Goal: Task Accomplishment & Management: Manage account settings

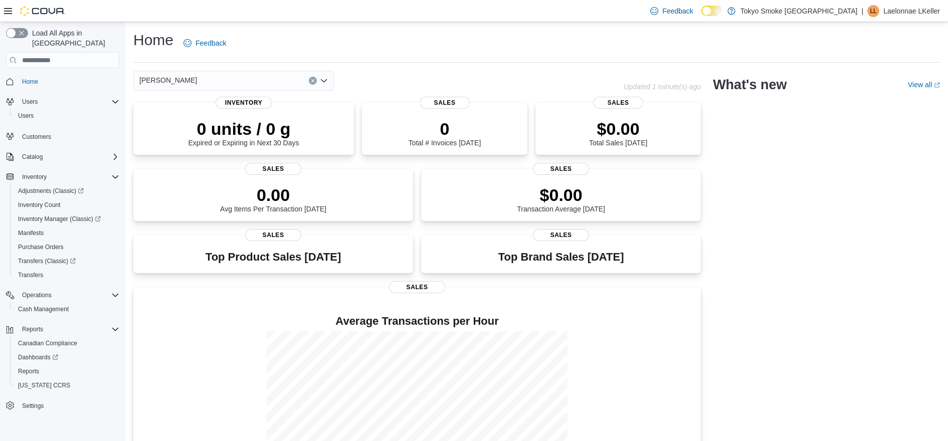
click at [729, 125] on div "[PERSON_NAME] Updated 1 minute(s) ago 0 units / 0 g Expired or Expiring in Next…" at bounding box center [536, 281] width 807 height 421
click at [41, 305] on span "Cash Management" at bounding box center [43, 309] width 51 height 8
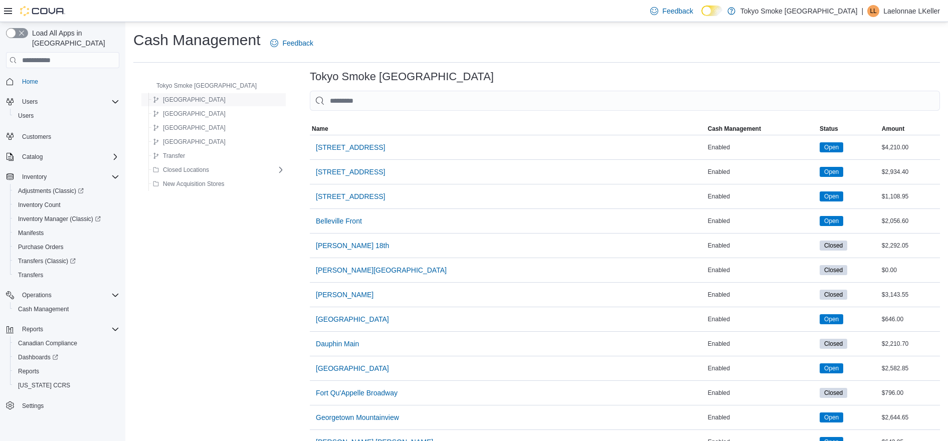
click at [188, 93] on div "[GEOGRAPHIC_DATA]" at bounding box center [216, 100] width 140 height 14
click at [182, 98] on span "[GEOGRAPHIC_DATA]" at bounding box center [194, 100] width 63 height 8
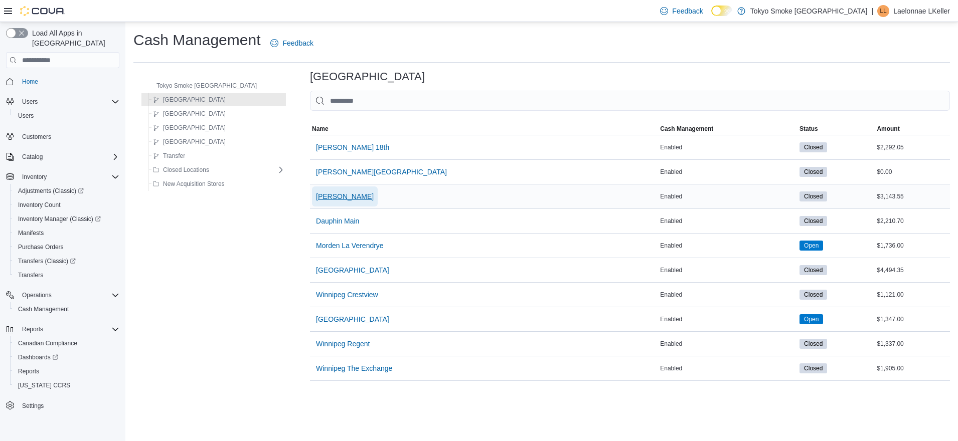
click at [316, 196] on span "[PERSON_NAME]" at bounding box center [345, 197] width 58 height 10
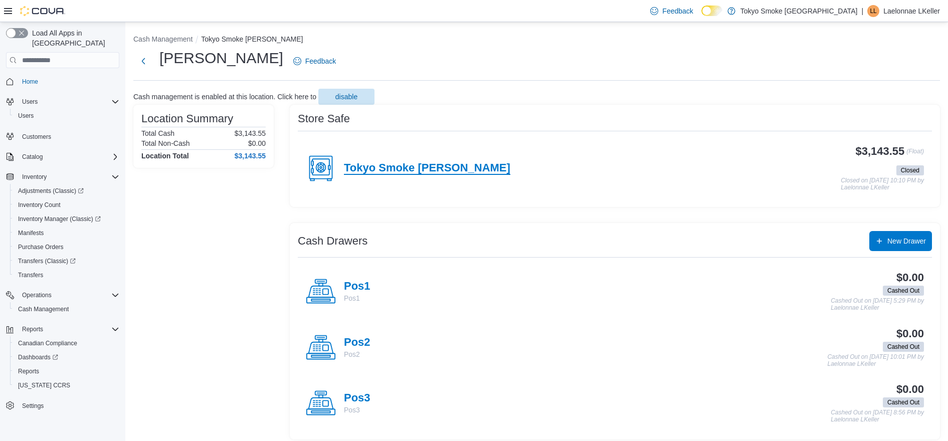
click at [406, 172] on h4 "Tokyo Smoke [PERSON_NAME]" at bounding box center [427, 168] width 166 height 13
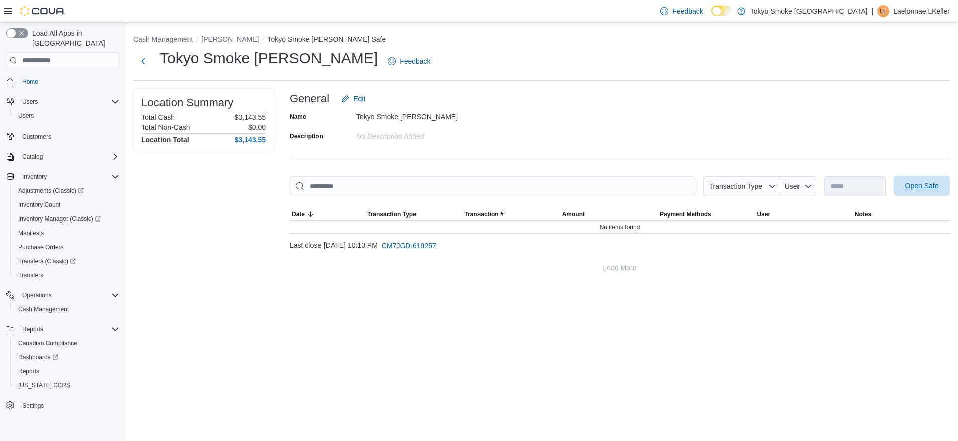
click at [922, 187] on span "Open Safe" at bounding box center [922, 186] width 34 height 10
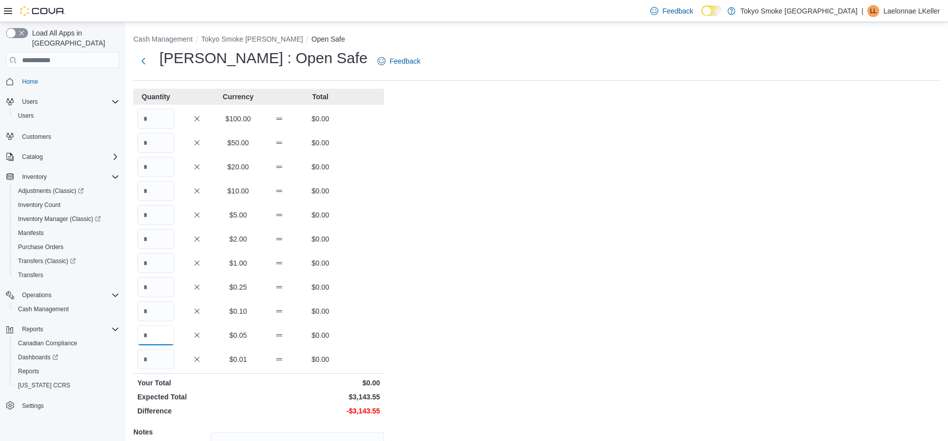
click at [156, 339] on input "Quantity" at bounding box center [155, 335] width 37 height 20
type input "***"
click at [158, 307] on input "Quantity" at bounding box center [155, 311] width 37 height 20
type input "***"
click at [161, 286] on input "Quantity" at bounding box center [155, 287] width 37 height 20
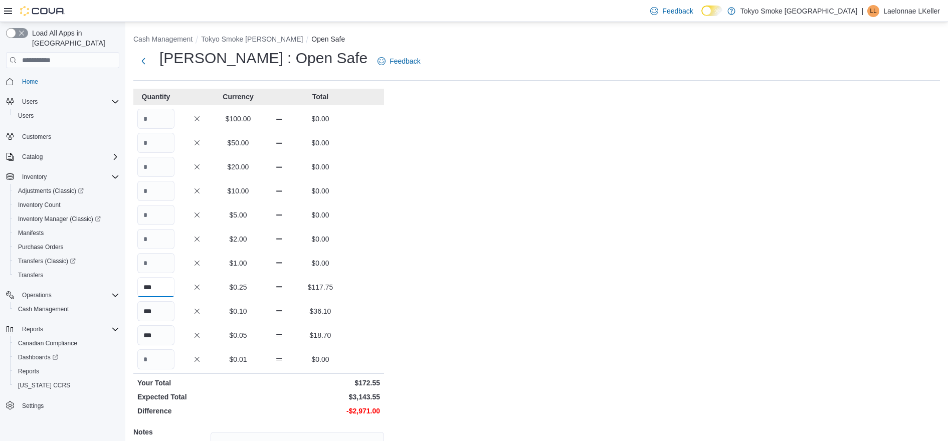
type input "***"
click at [161, 255] on input "Quantity" at bounding box center [155, 263] width 37 height 20
type input "***"
click at [153, 232] on input "Quantity" at bounding box center [155, 239] width 37 height 20
type input "***"
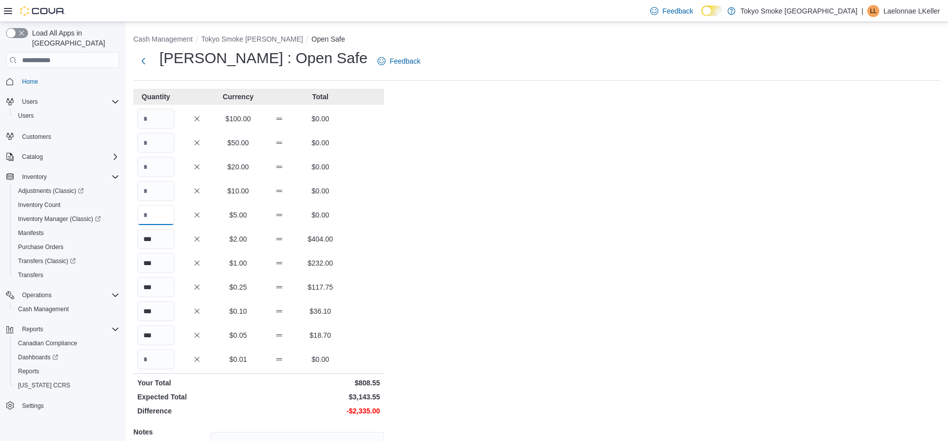
click at [154, 212] on input "Quantity" at bounding box center [155, 215] width 37 height 20
type input "**"
click at [153, 192] on input "Quantity" at bounding box center [155, 191] width 37 height 20
type input "**"
click at [153, 168] on input "Quantity" at bounding box center [155, 167] width 37 height 20
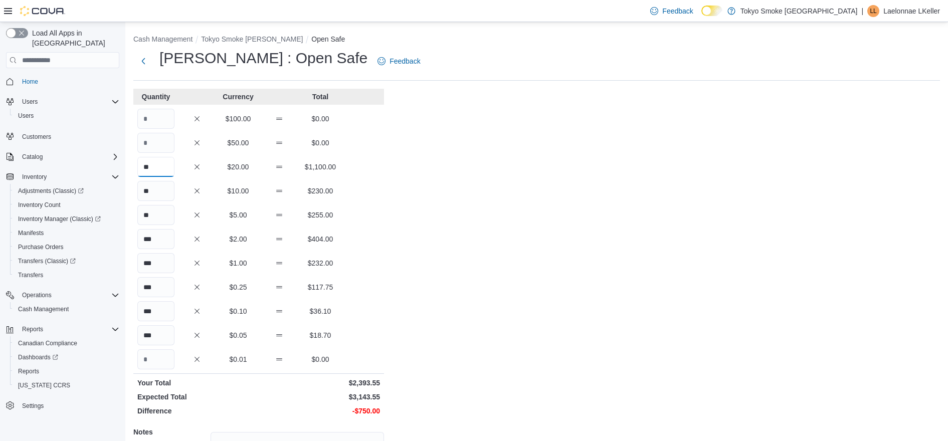
type input "**"
click at [161, 139] on input "Quantity" at bounding box center [155, 143] width 37 height 20
type input "*"
click at [152, 121] on input "Quantity" at bounding box center [155, 119] width 37 height 20
type input "*"
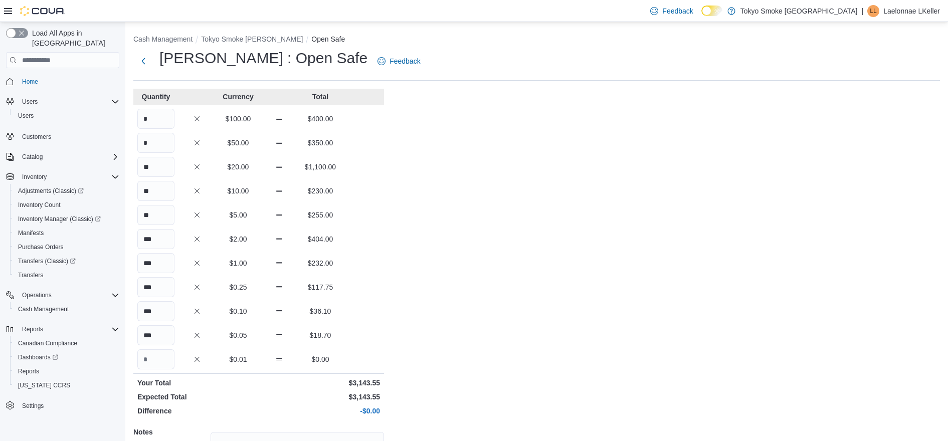
click at [472, 171] on div "Cash Management Tokyo Smoke [PERSON_NAME] Open Safe [PERSON_NAME] : Open Safe F…" at bounding box center [536, 283] width 823 height 523
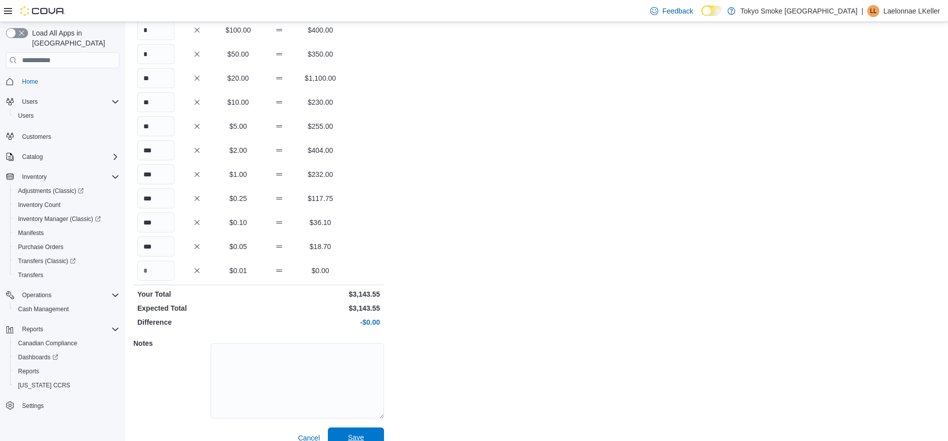
click at [368, 417] on div "Quantity Currency Total * $100.00 $400.00 * $50.00 $350.00 ** $20.00 $1,100.00 …" at bounding box center [258, 224] width 251 height 448
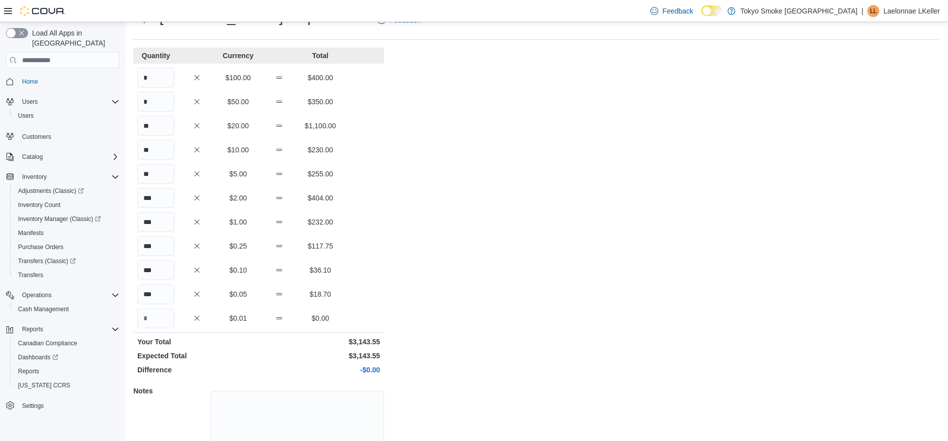
scroll to position [104, 0]
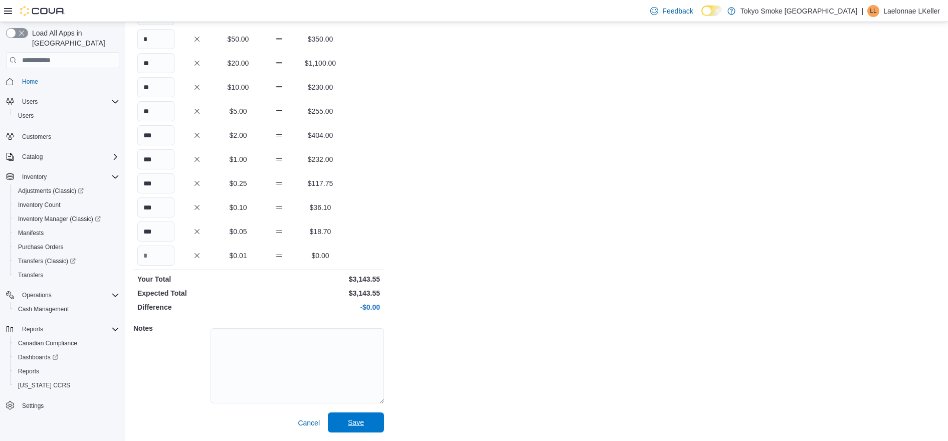
click at [361, 420] on span "Save" at bounding box center [356, 423] width 16 height 10
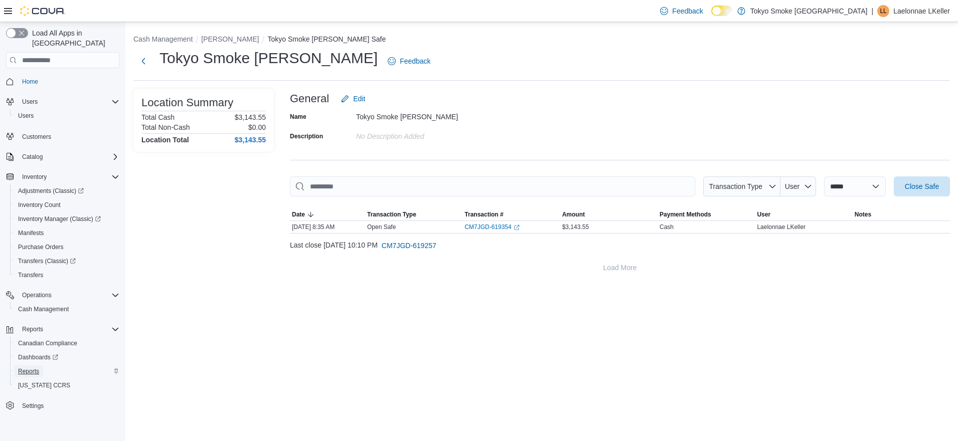
click at [28, 367] on span "Reports" at bounding box center [28, 371] width 21 height 8
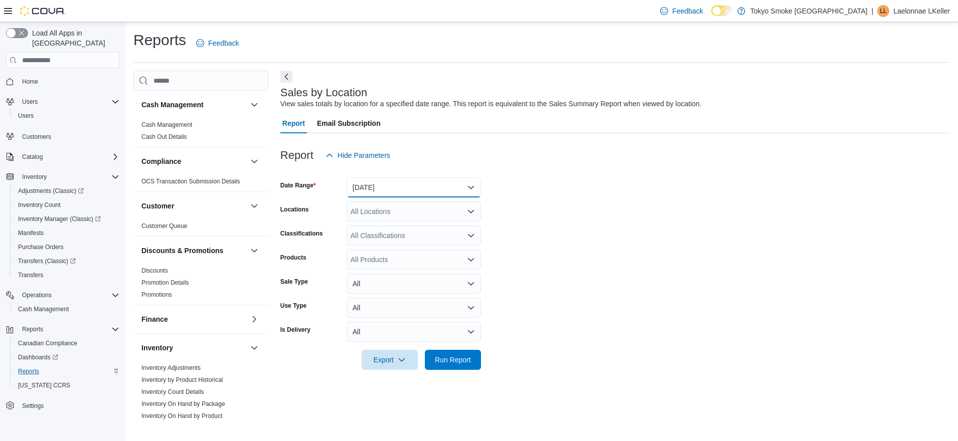
click at [433, 191] on button "[DATE]" at bounding box center [413, 187] width 134 height 20
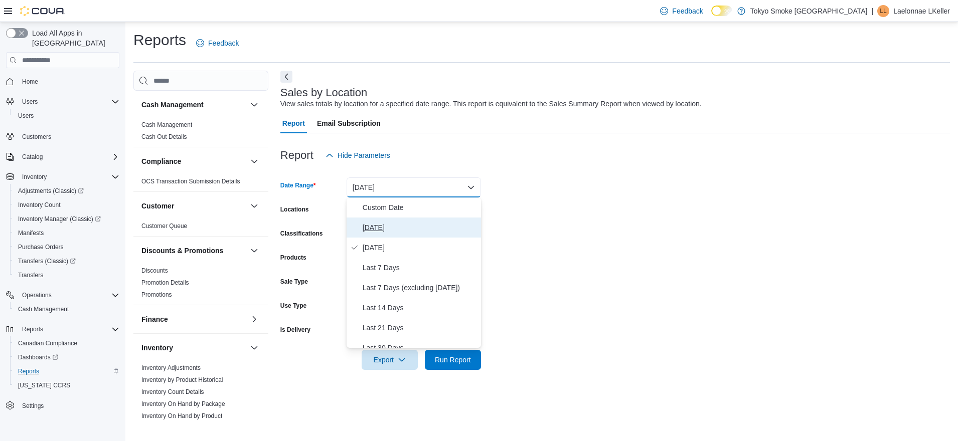
click at [393, 226] on span "[DATE]" at bounding box center [419, 228] width 114 height 12
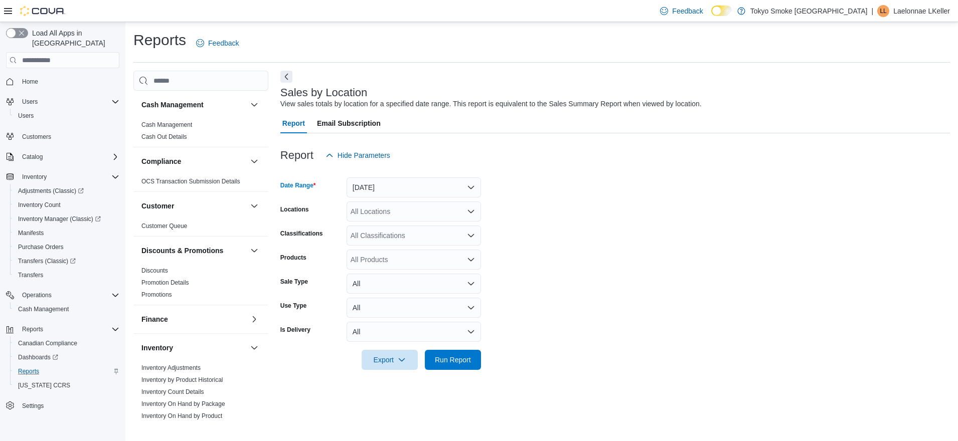
click at [392, 212] on div "All Locations" at bounding box center [413, 212] width 134 height 20
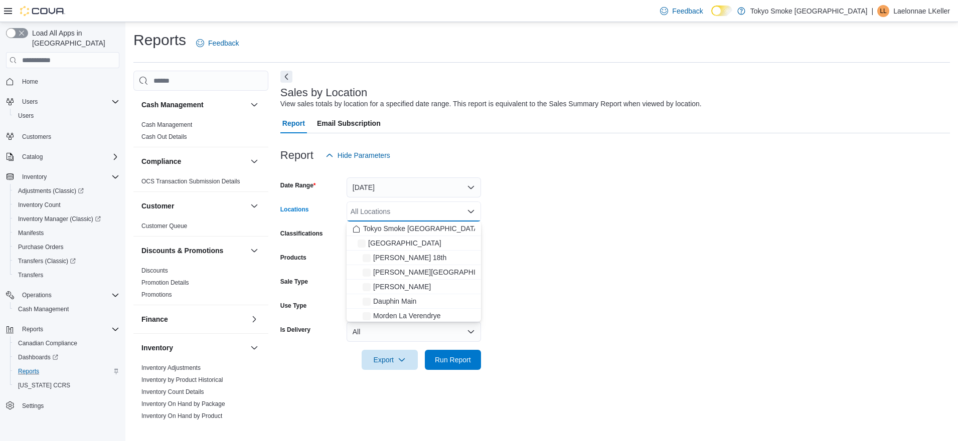
drag, startPoint x: 383, startPoint y: 239, endPoint x: 503, endPoint y: 240, distance: 120.3
click at [385, 240] on span "[GEOGRAPHIC_DATA]" at bounding box center [404, 243] width 73 height 10
click at [604, 240] on form "Date Range [DATE] Locations [GEOGRAPHIC_DATA] Combo box. Selected. [GEOGRAPHIC_…" at bounding box center [614, 267] width 669 height 205
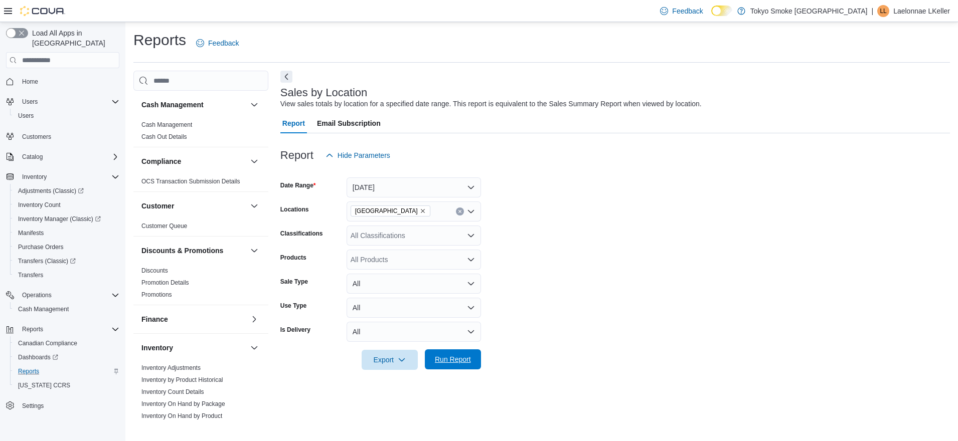
click at [453, 362] on span "Run Report" at bounding box center [453, 359] width 36 height 10
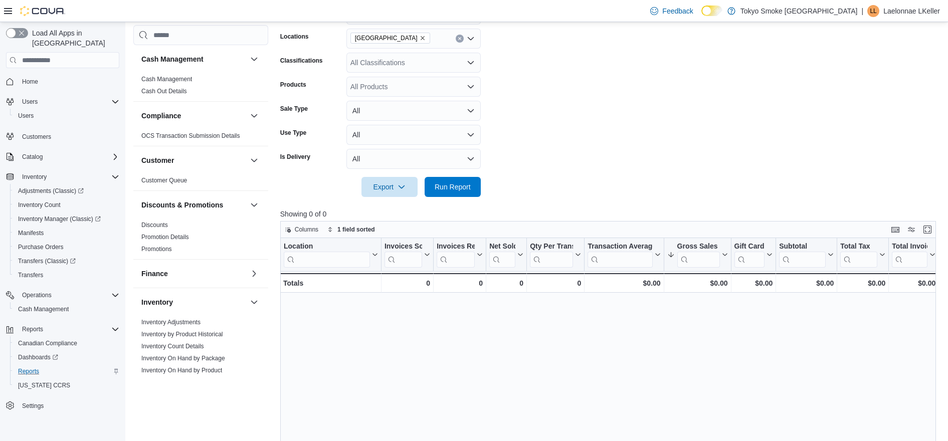
scroll to position [314, 0]
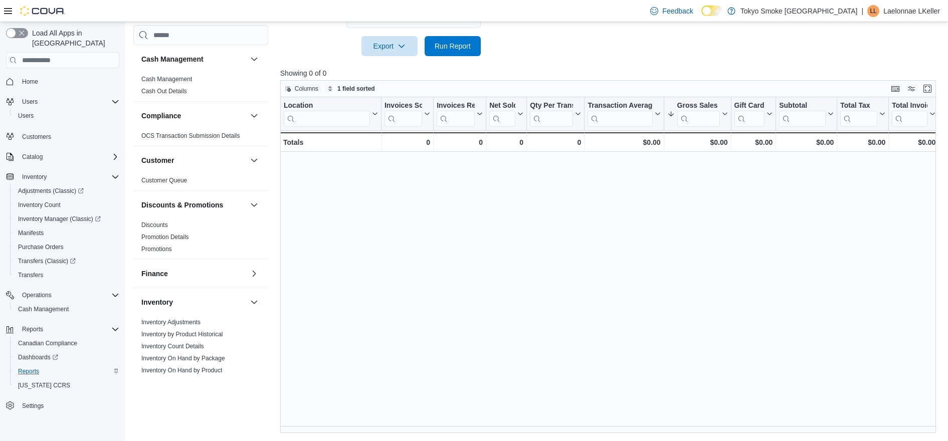
click at [596, 254] on div "Location Click to view column header actions Invoices Sold Click to view column…" at bounding box center [611, 265] width 663 height 336
click at [467, 50] on span "Run Report" at bounding box center [453, 46] width 36 height 10
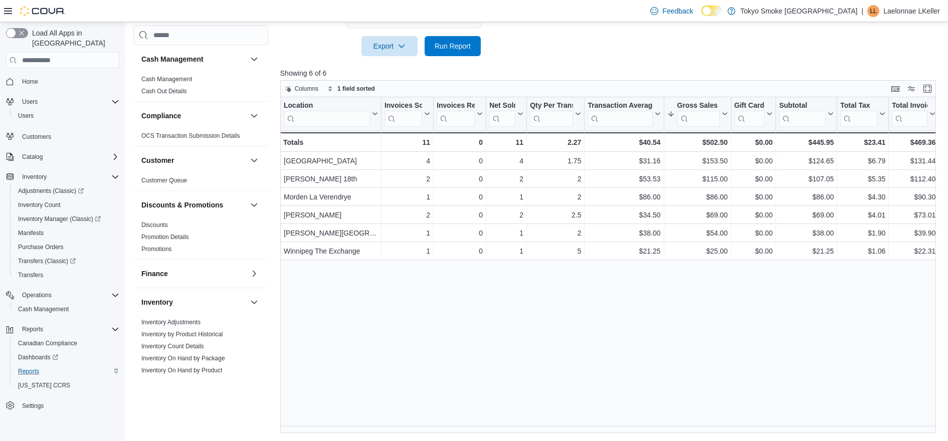
click at [447, 41] on span "Run Report" at bounding box center [453, 46] width 44 height 20
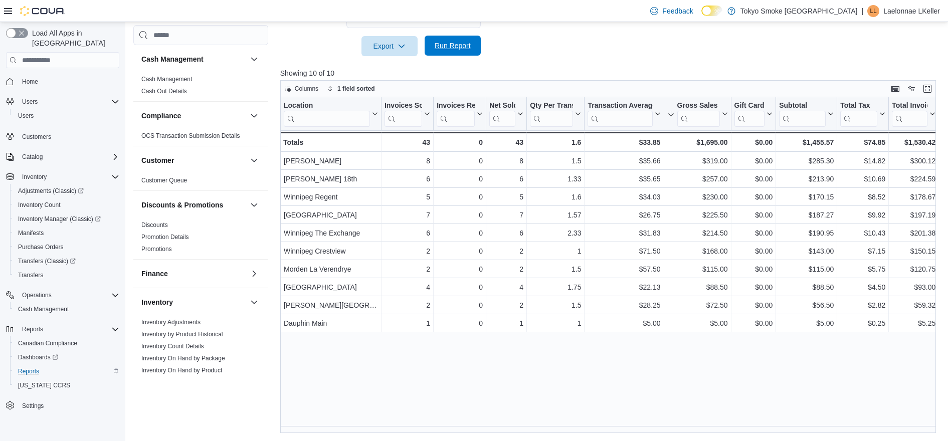
click at [445, 47] on span "Run Report" at bounding box center [453, 46] width 36 height 10
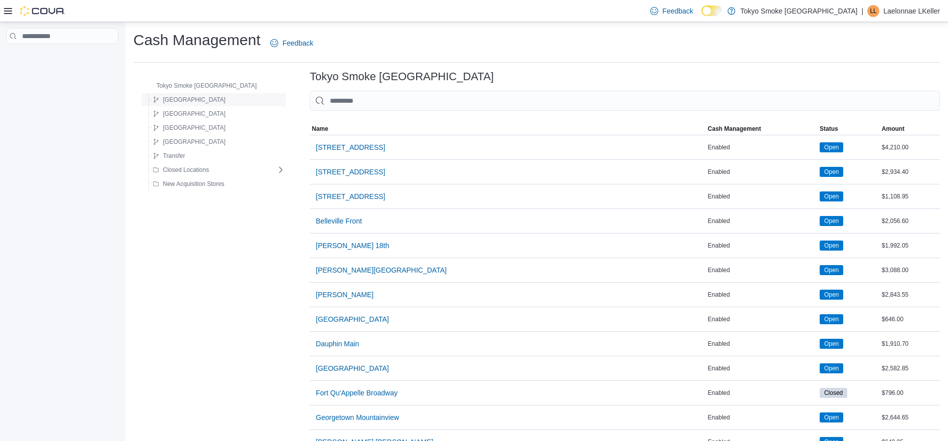
click at [193, 99] on div "[GEOGRAPHIC_DATA]" at bounding box center [217, 100] width 136 height 12
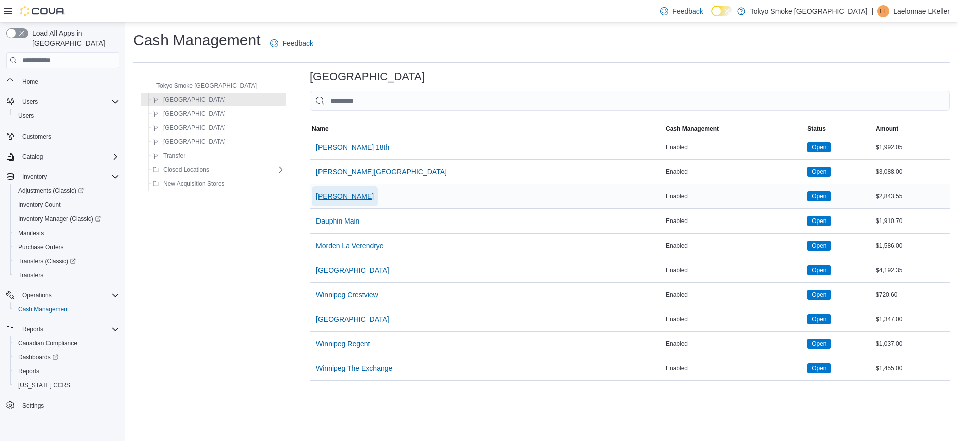
click at [321, 199] on span "[PERSON_NAME]" at bounding box center [345, 197] width 58 height 10
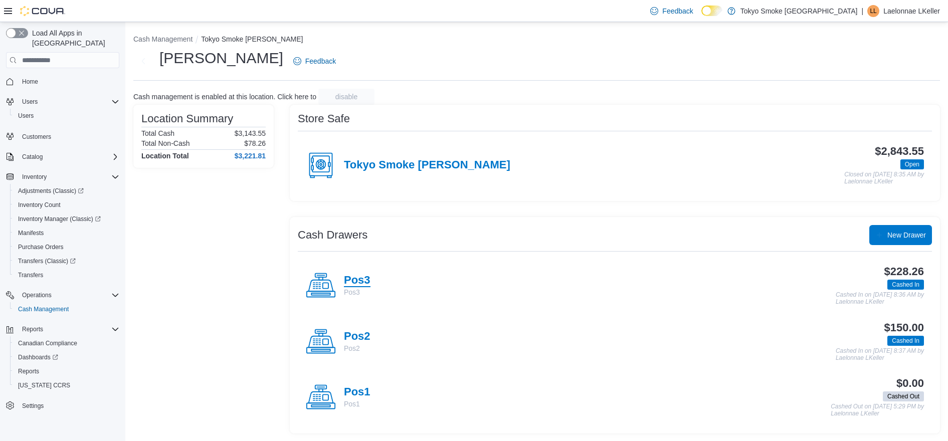
click at [362, 279] on h4 "Pos3" at bounding box center [357, 280] width 27 height 13
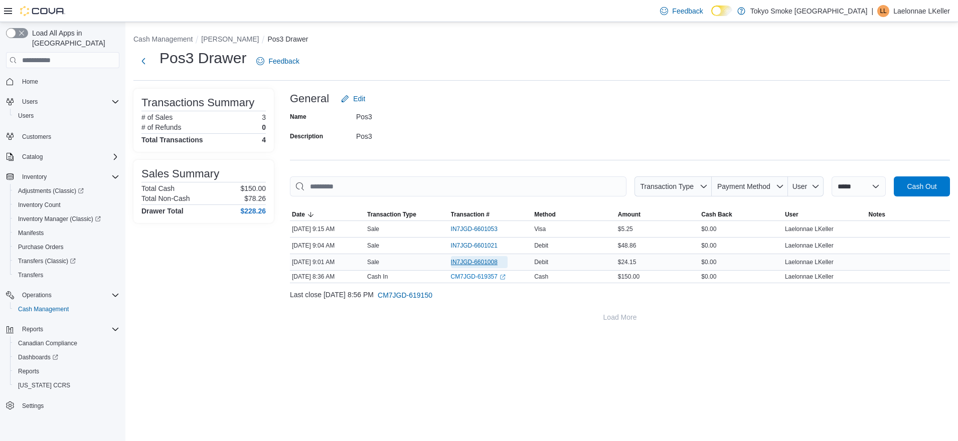
click at [468, 261] on span "IN7JGD-6601008" at bounding box center [474, 262] width 47 height 8
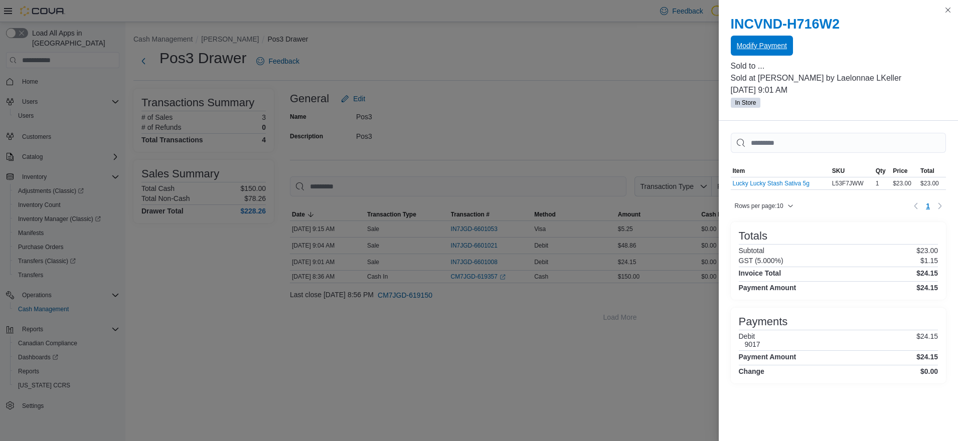
click at [775, 40] on span "Modify Payment" at bounding box center [761, 46] width 50 height 20
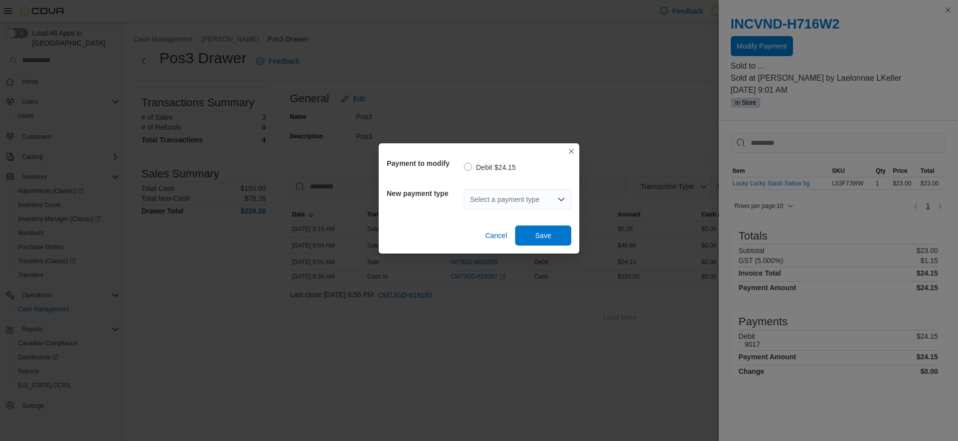
click at [521, 197] on div "Select a payment type" at bounding box center [517, 200] width 107 height 20
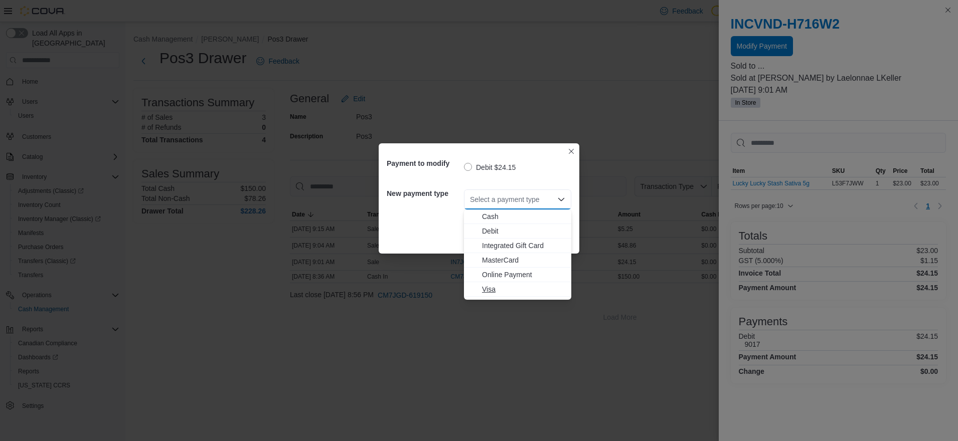
click at [490, 289] on span "Visa" at bounding box center [523, 289] width 83 height 10
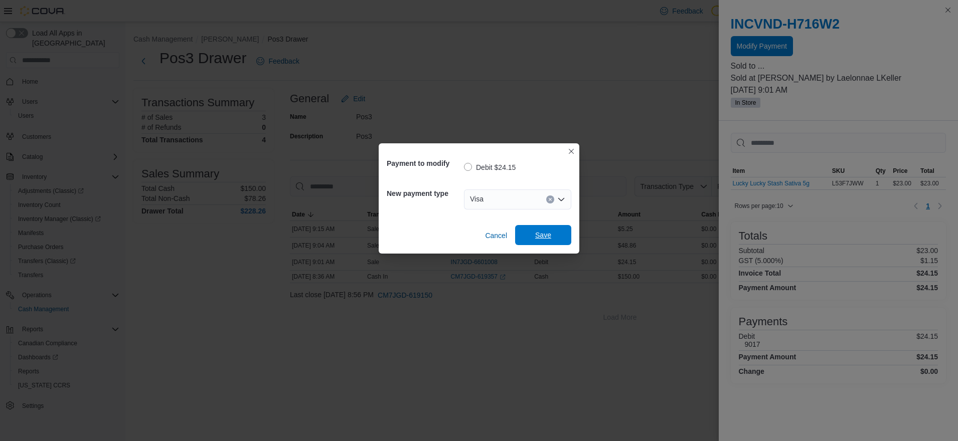
click at [546, 236] on span "Save" at bounding box center [543, 235] width 16 height 10
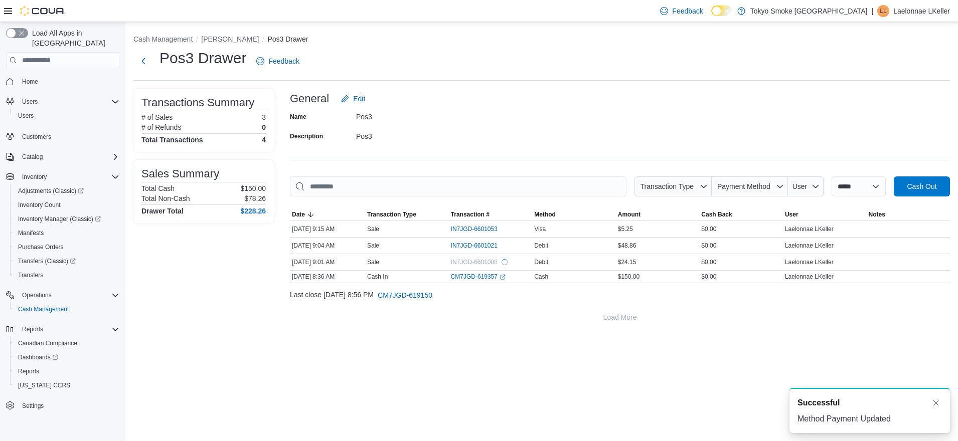
click at [218, 285] on div "Transactions Summary # of Sales 3 # of Refunds 0 Total Transactions 4 Sales Sum…" at bounding box center [203, 208] width 140 height 239
